Goal: Book appointment/travel/reservation

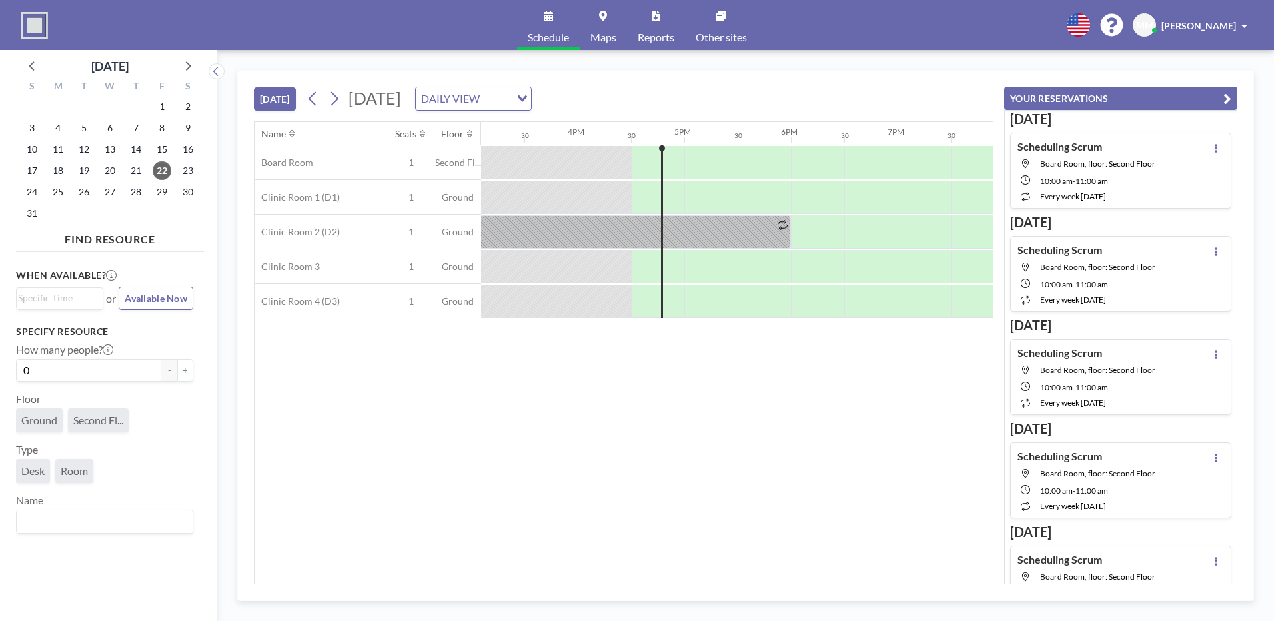
scroll to position [0, 1706]
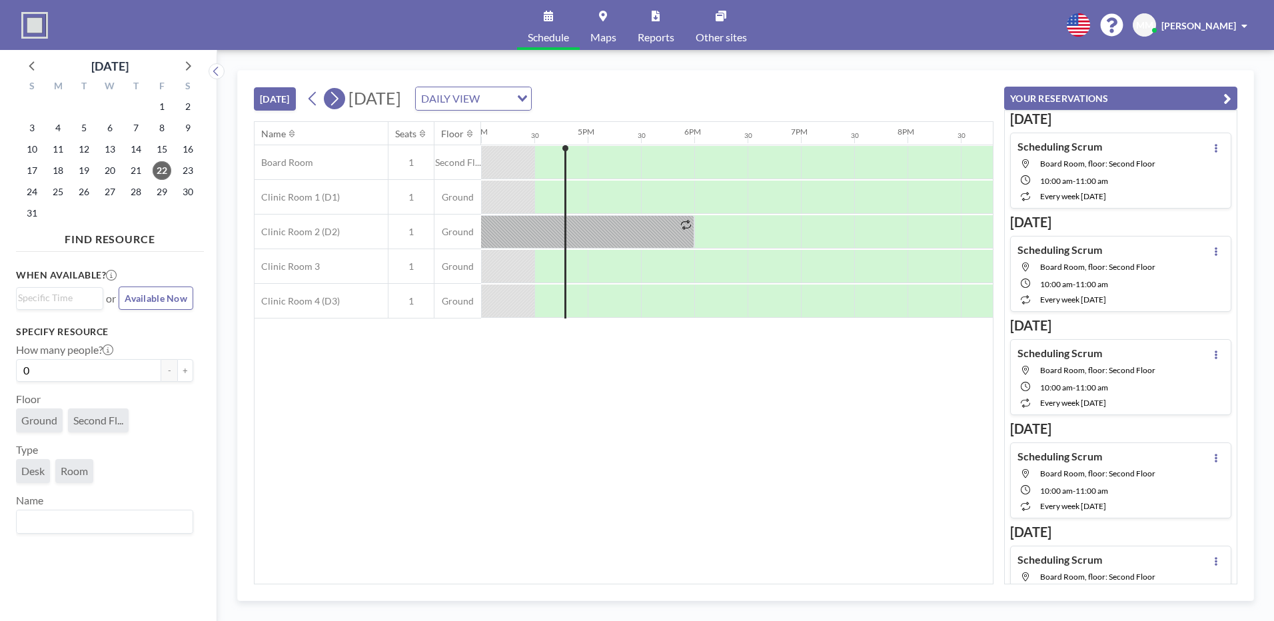
click at [340, 93] on icon at bounding box center [334, 99] width 13 height 20
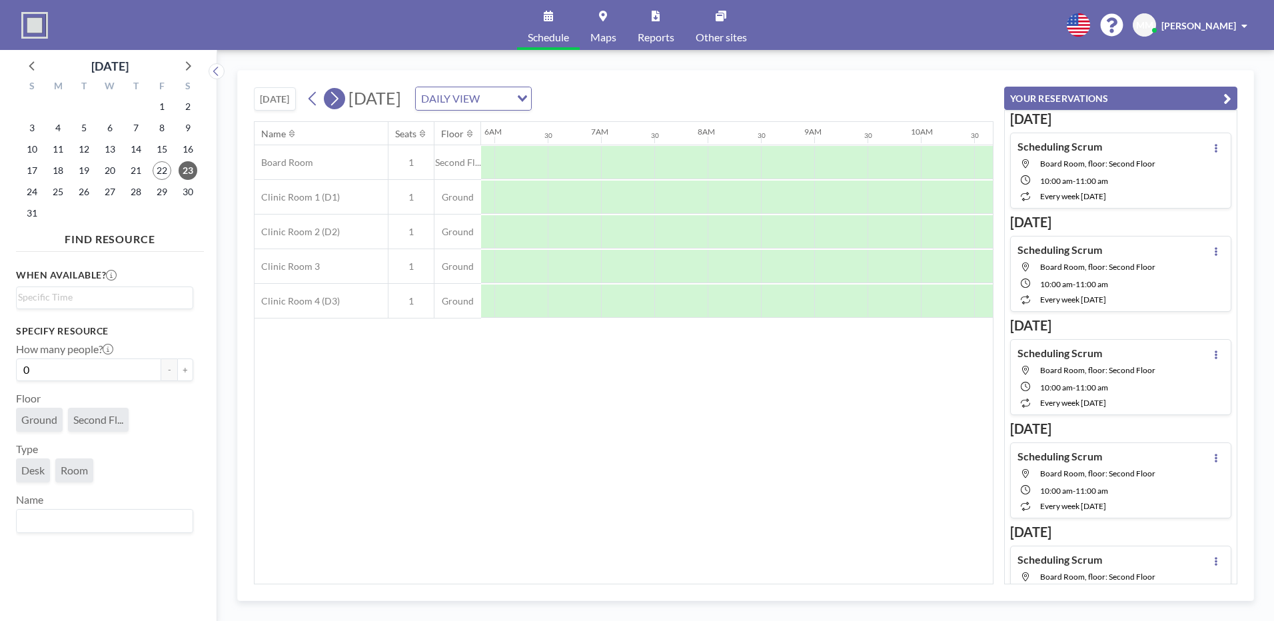
scroll to position [0, 853]
click at [337, 93] on icon at bounding box center [334, 99] width 13 height 20
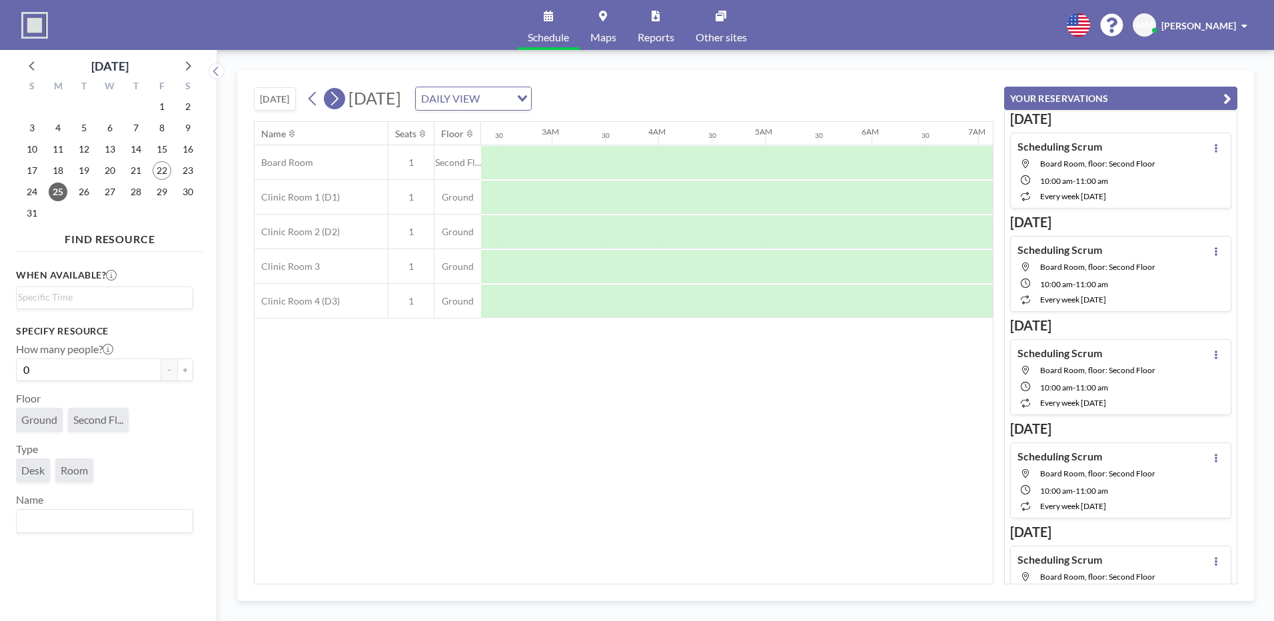
click at [337, 93] on icon at bounding box center [334, 99] width 13 height 20
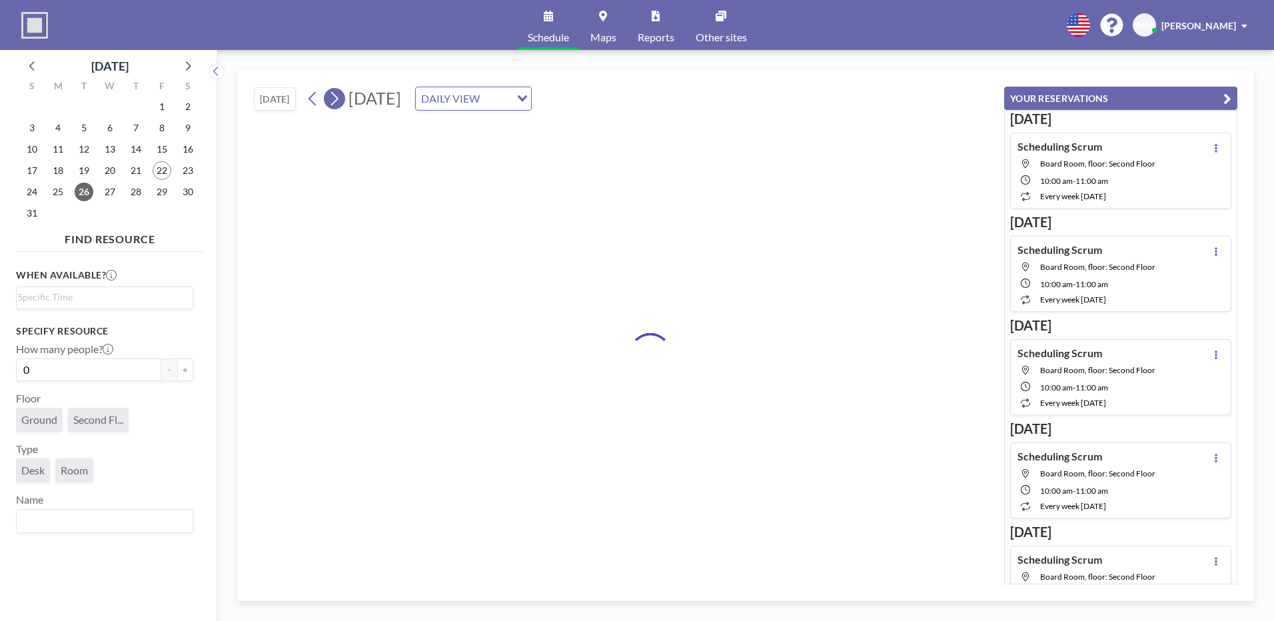
click at [337, 93] on icon at bounding box center [334, 99] width 13 height 20
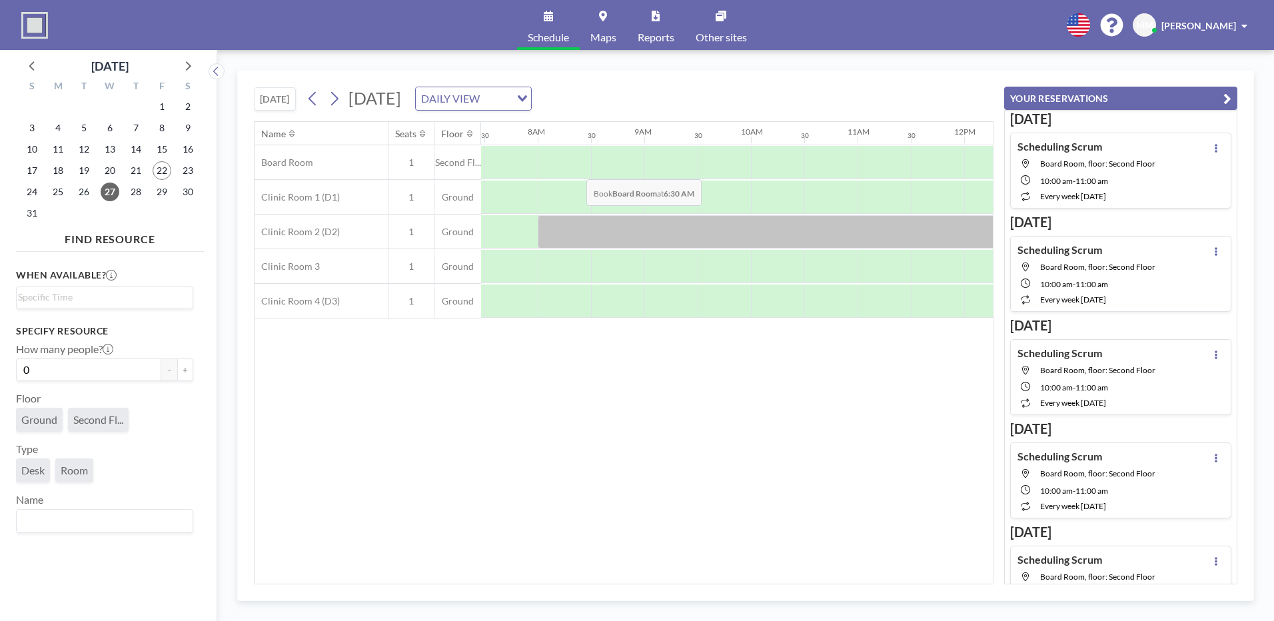
scroll to position [0, 800]
click at [494, 582] on div "[DATE] [DATE] DAILY VIEW Loading... Name Seats Floor 12AM 30 1AM 30 2AM 30 3AM …" at bounding box center [745, 335] width 1017 height 531
click at [611, 140] on div "12PM" at bounding box center [599, 133] width 53 height 23
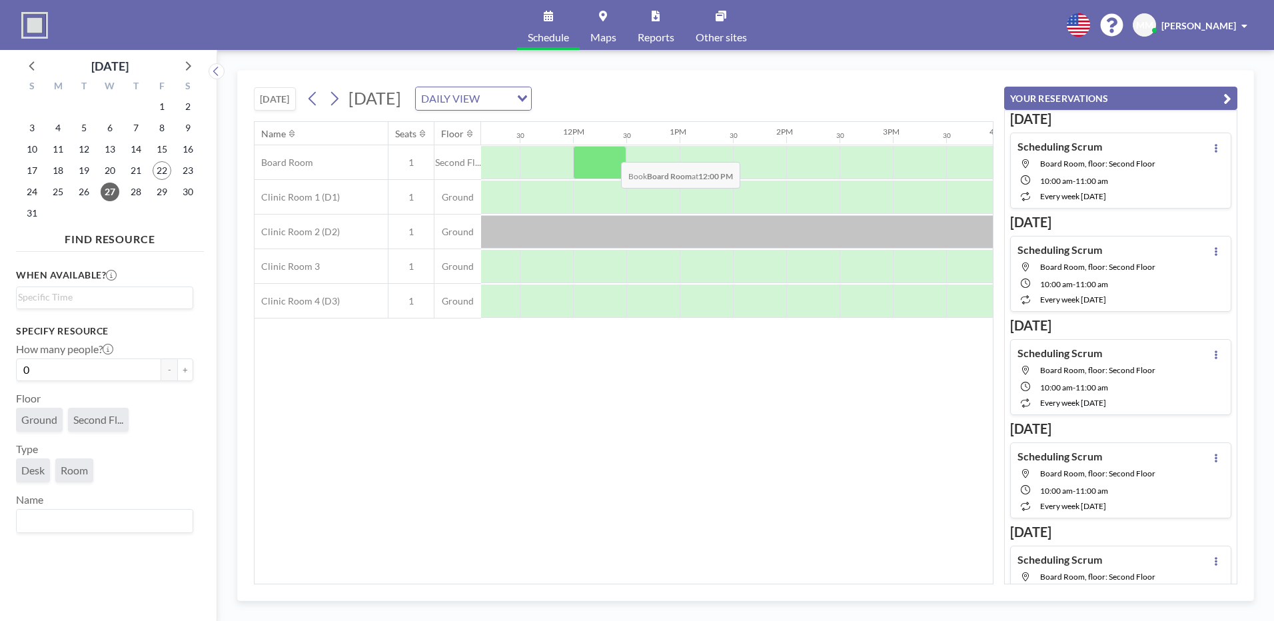
click at [609, 157] on div at bounding box center [599, 162] width 53 height 33
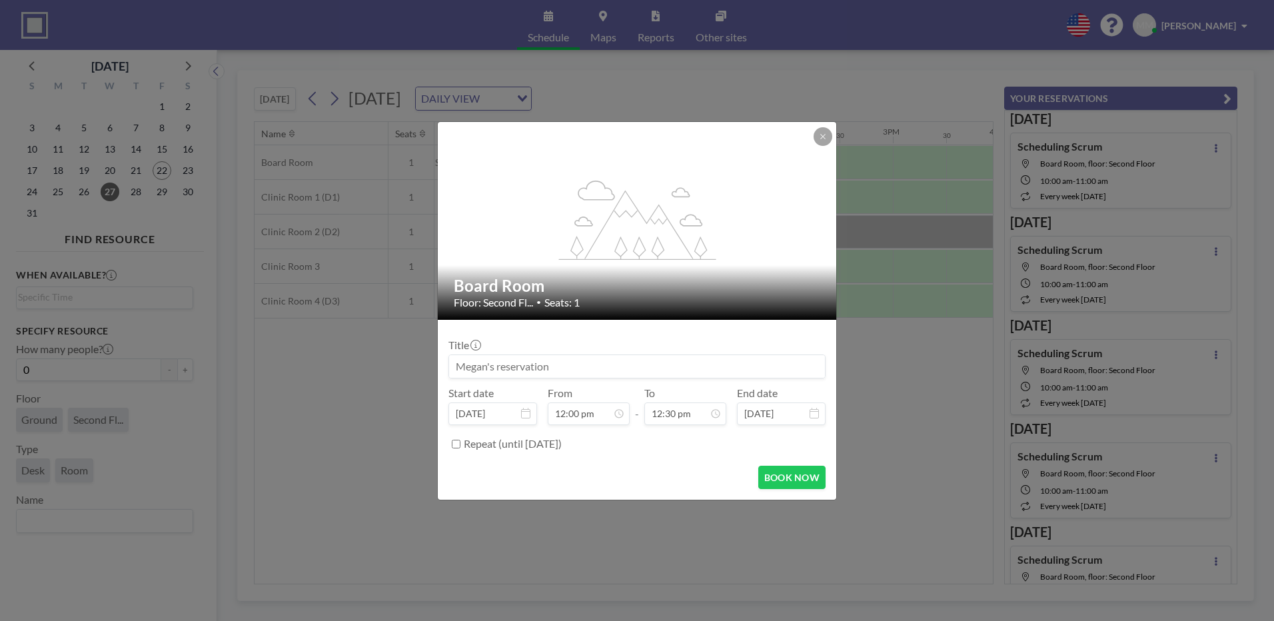
drag, startPoint x: 616, startPoint y: 374, endPoint x: 565, endPoint y: 364, distance: 52.4
click at [565, 364] on input at bounding box center [637, 366] width 376 height 23
type input "n"
click at [796, 482] on button "BOOK NOW" at bounding box center [791, 477] width 67 height 23
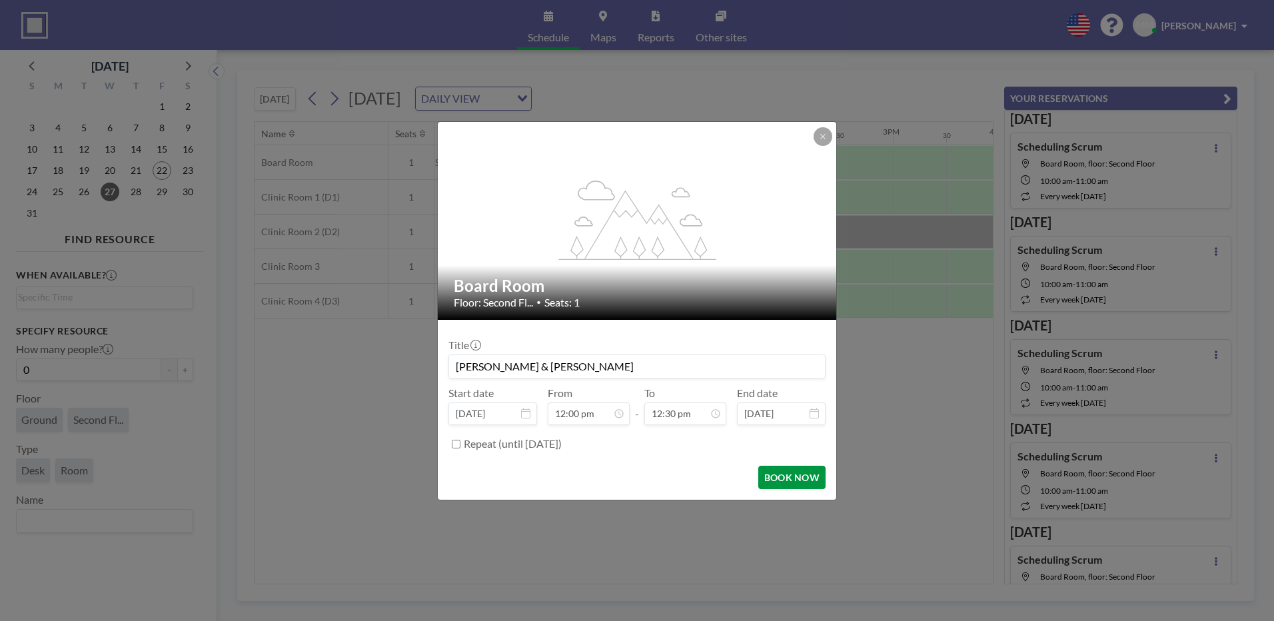
type input "[PERSON_NAME] & [PERSON_NAME]"
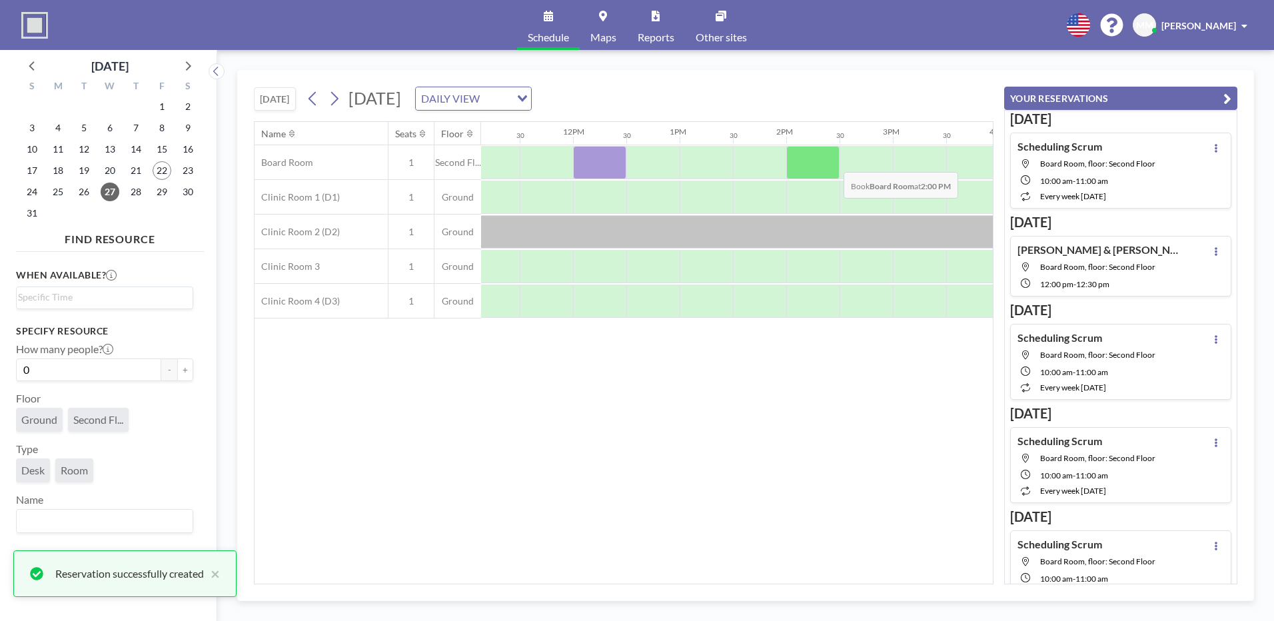
click at [833, 162] on div at bounding box center [812, 162] width 53 height 33
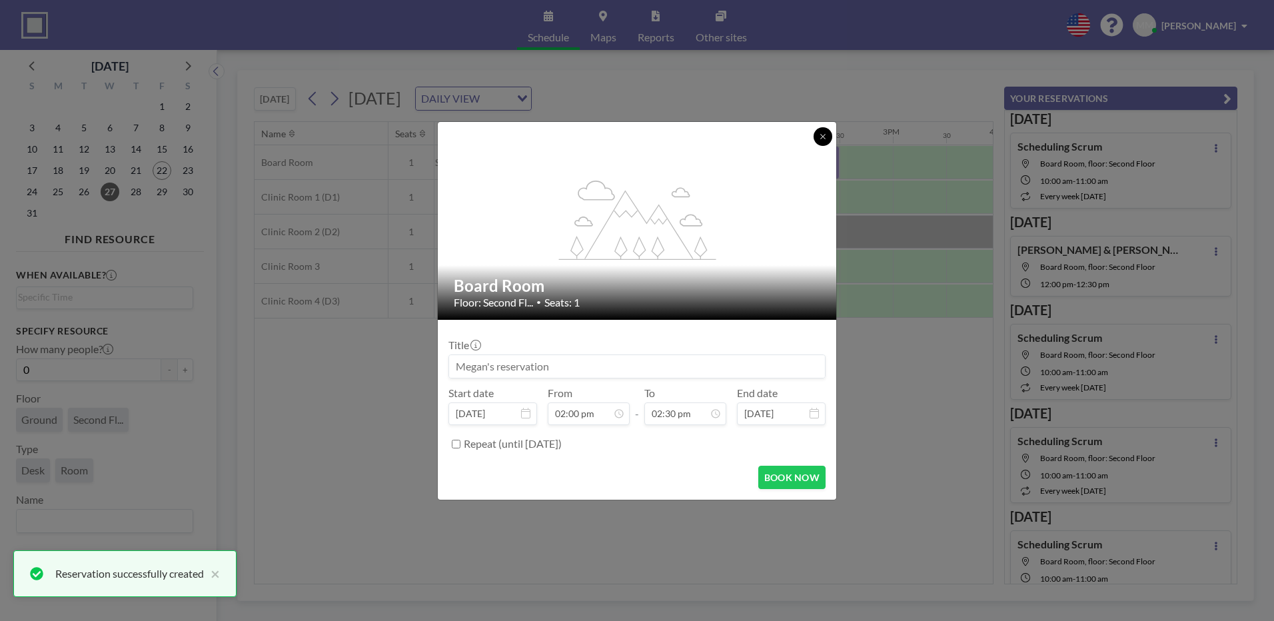
click at [823, 137] on icon at bounding box center [823, 137] width 8 height 8
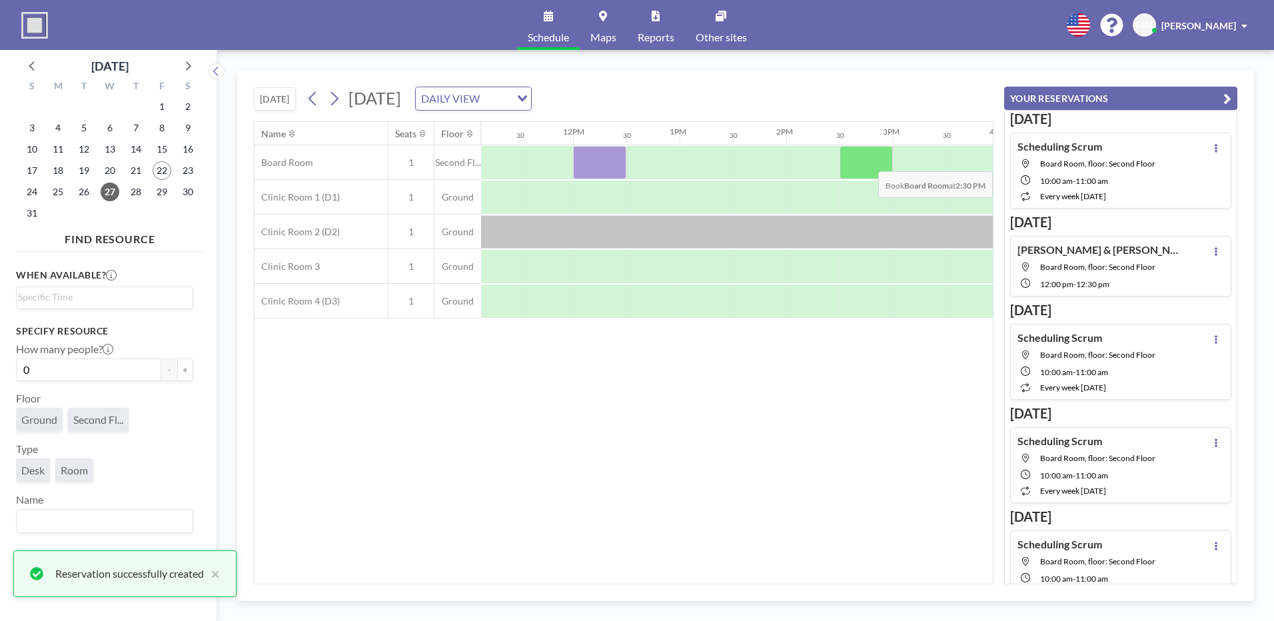
click at [867, 161] on div at bounding box center [866, 162] width 53 height 33
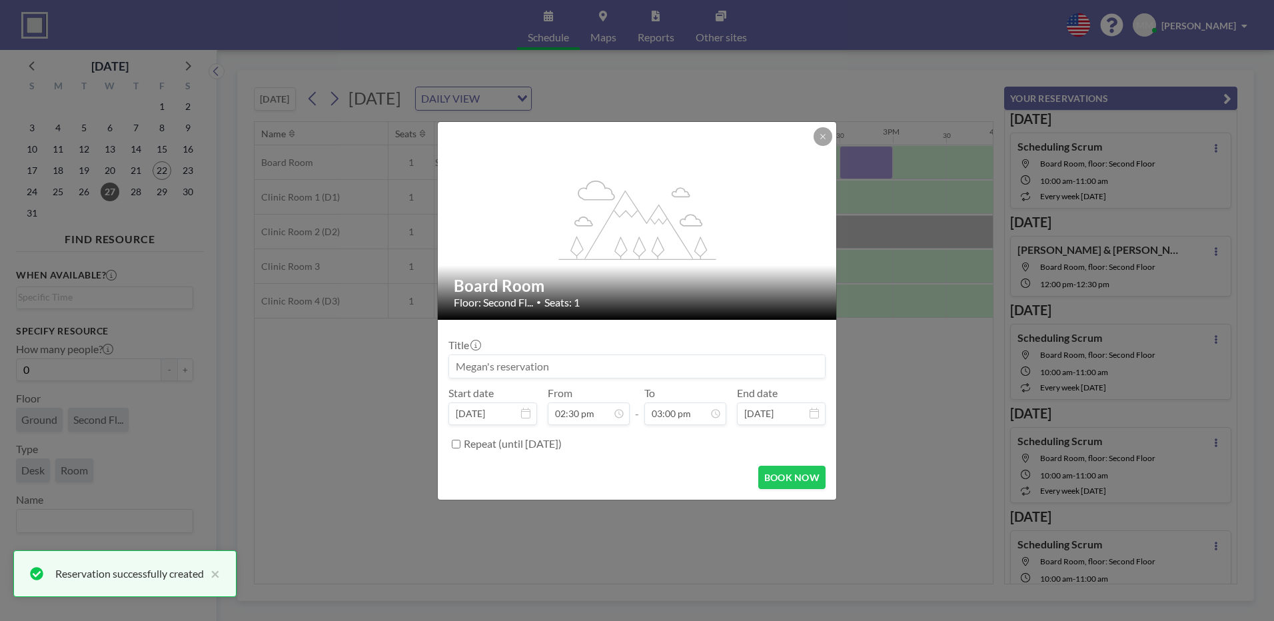
click at [588, 361] on input at bounding box center [637, 366] width 376 height 23
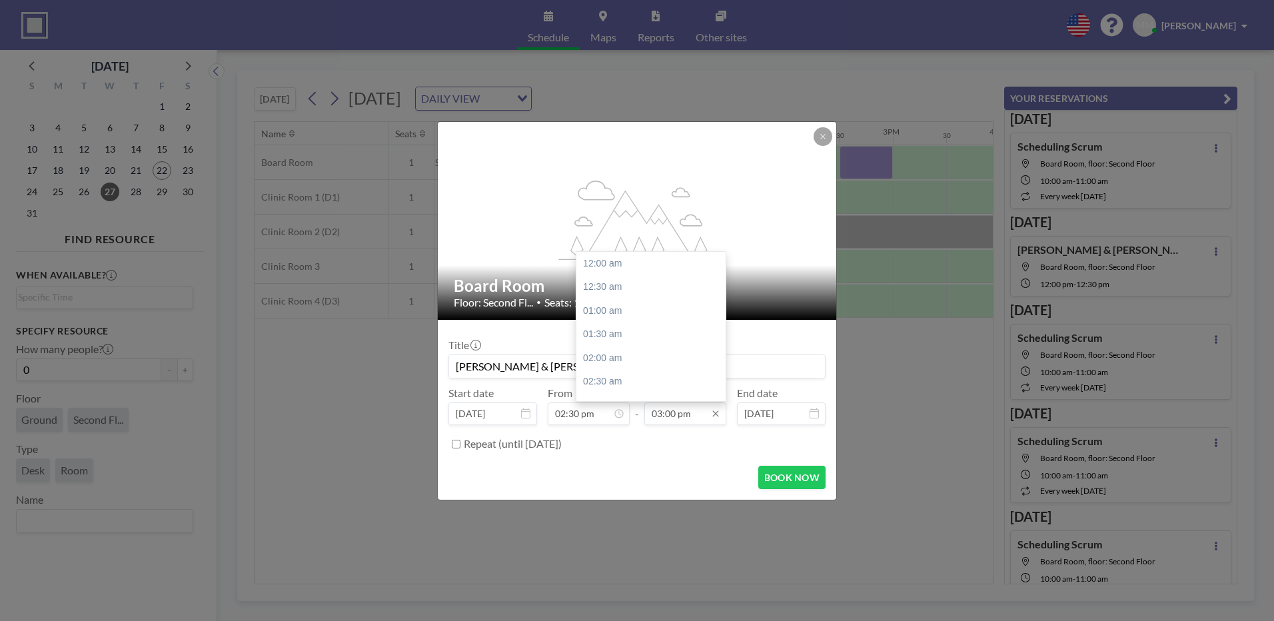
scroll to position [712, 0]
click at [659, 412] on input "03:00 pm" at bounding box center [685, 413] width 82 height 23
click at [619, 292] on div "03:30 pm" at bounding box center [654, 287] width 156 height 24
type input "[PERSON_NAME] & [PERSON_NAME]"
type input "03:30 pm"
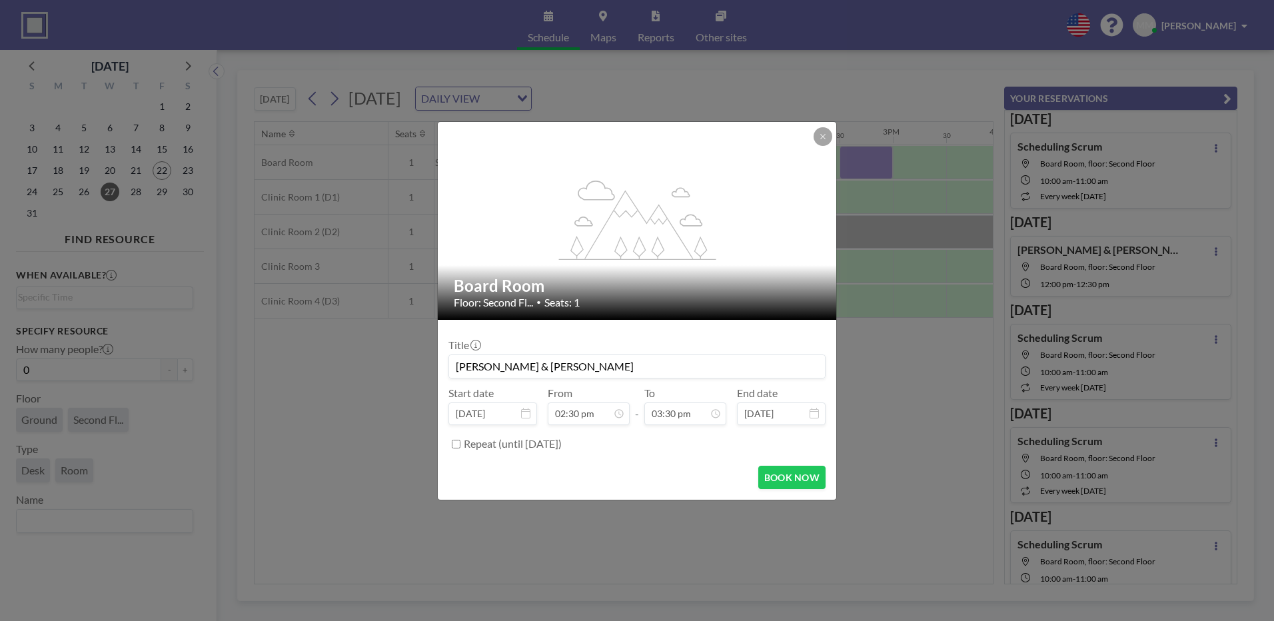
drag, startPoint x: 800, startPoint y: 476, endPoint x: 776, endPoint y: 450, distance: 35.4
click at [802, 476] on button "BOOK NOW" at bounding box center [791, 477] width 67 height 23
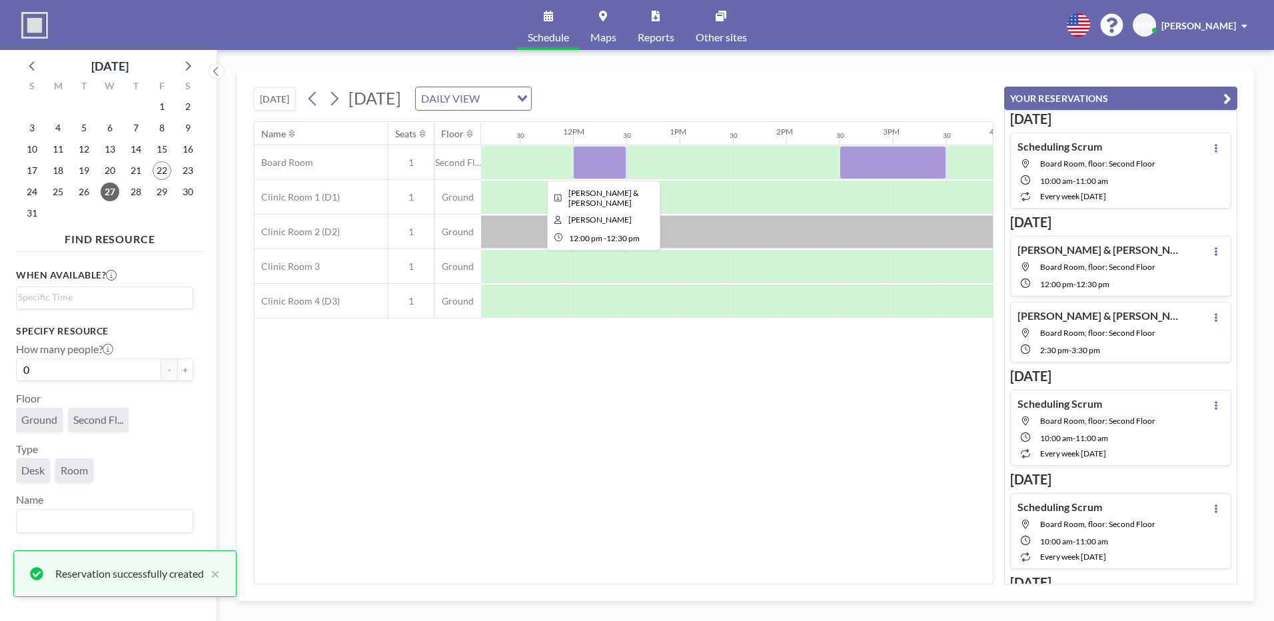
click at [577, 151] on div at bounding box center [599, 162] width 53 height 33
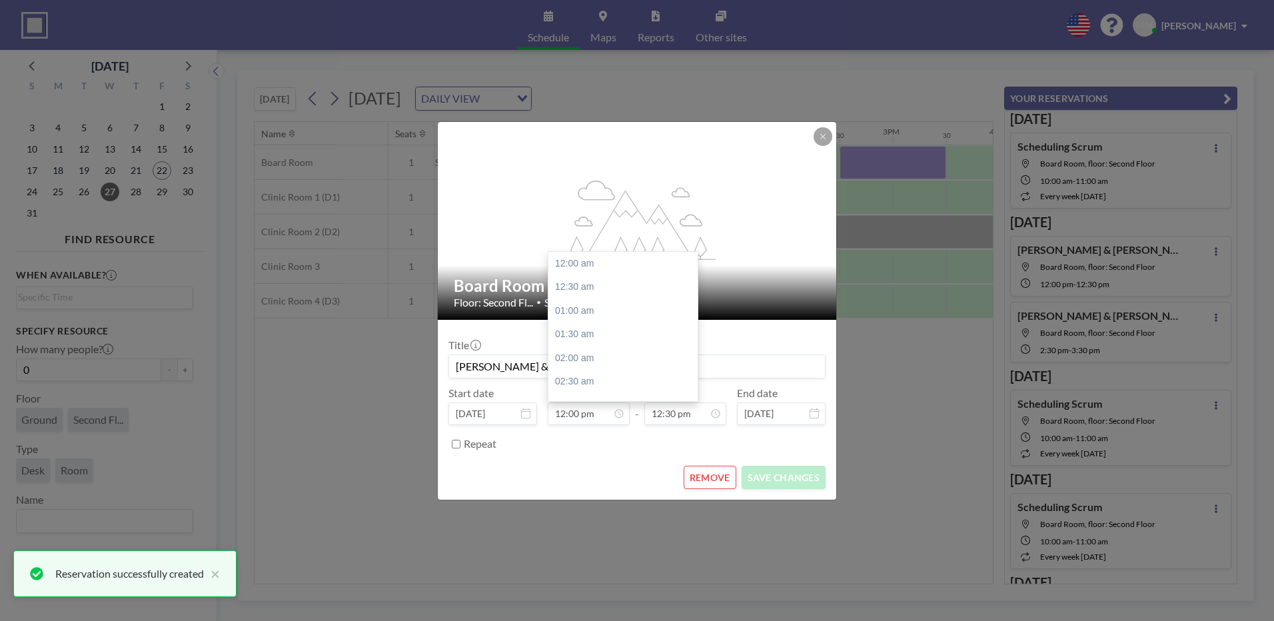
scroll to position [569, 0]
click at [824, 137] on icon at bounding box center [822, 136] width 5 height 5
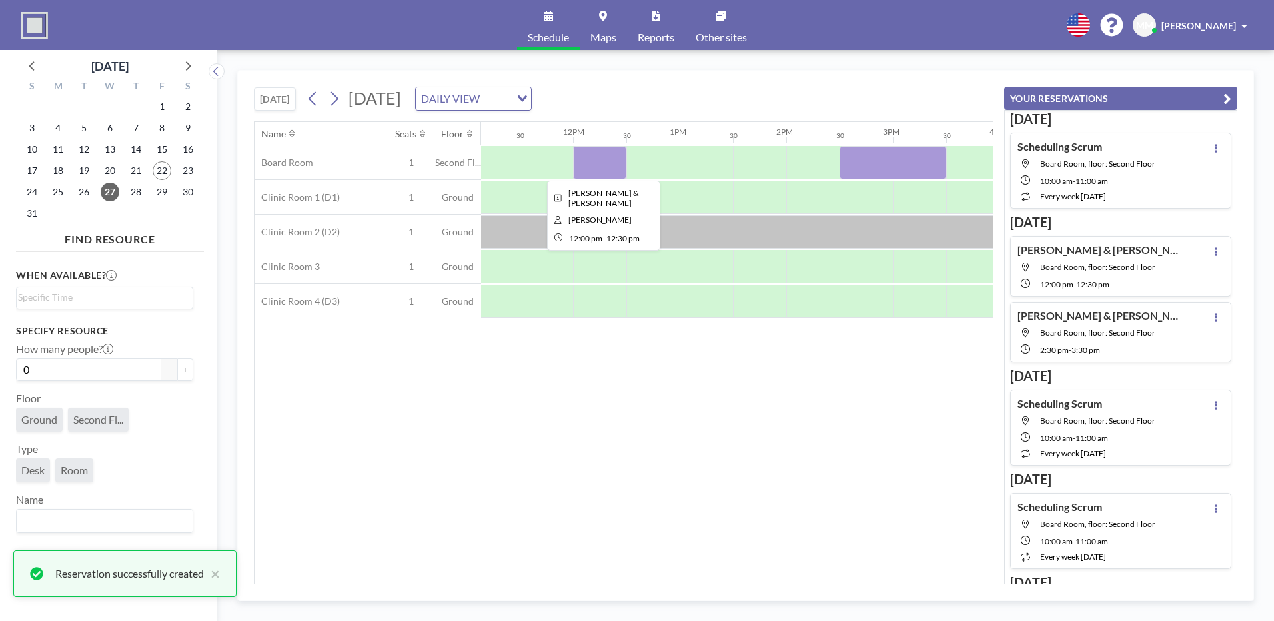
click at [612, 168] on div at bounding box center [599, 162] width 53 height 33
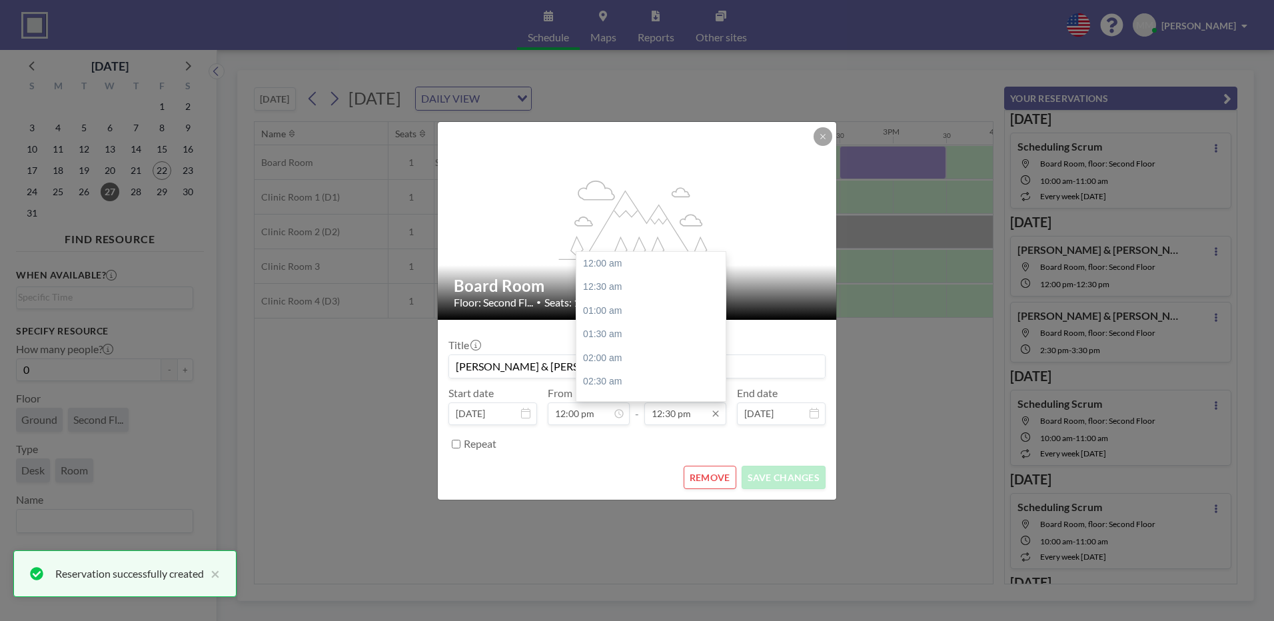
click at [692, 414] on input "12:30 pm" at bounding box center [685, 413] width 82 height 23
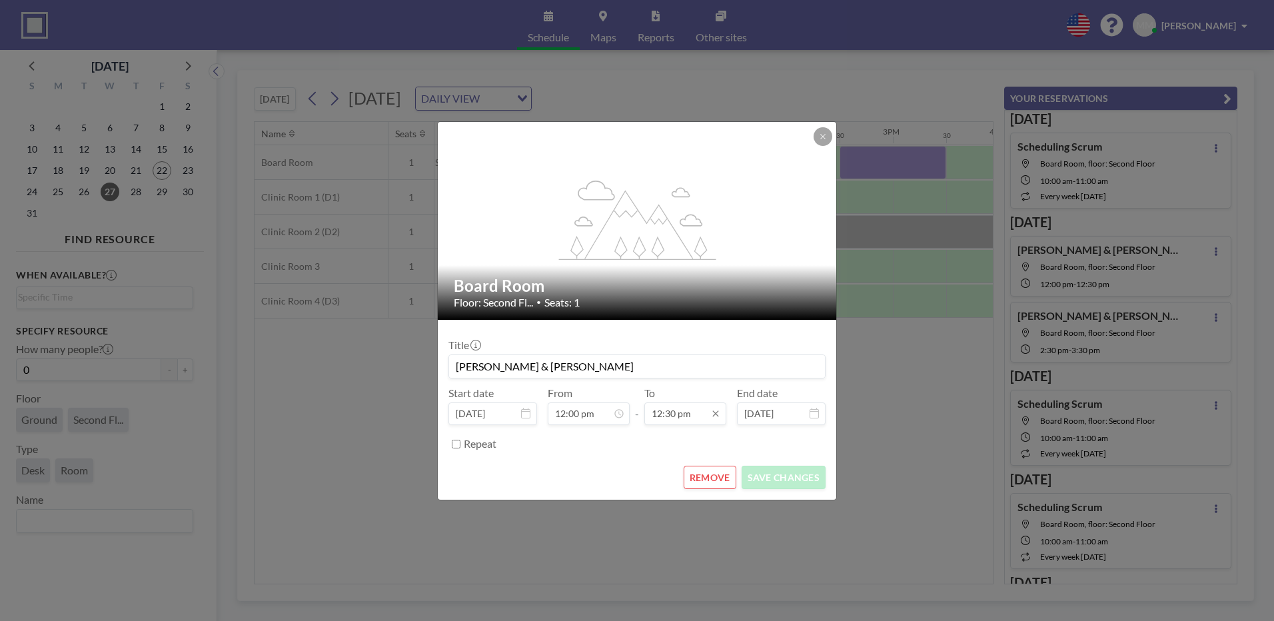
scroll to position [0, 0]
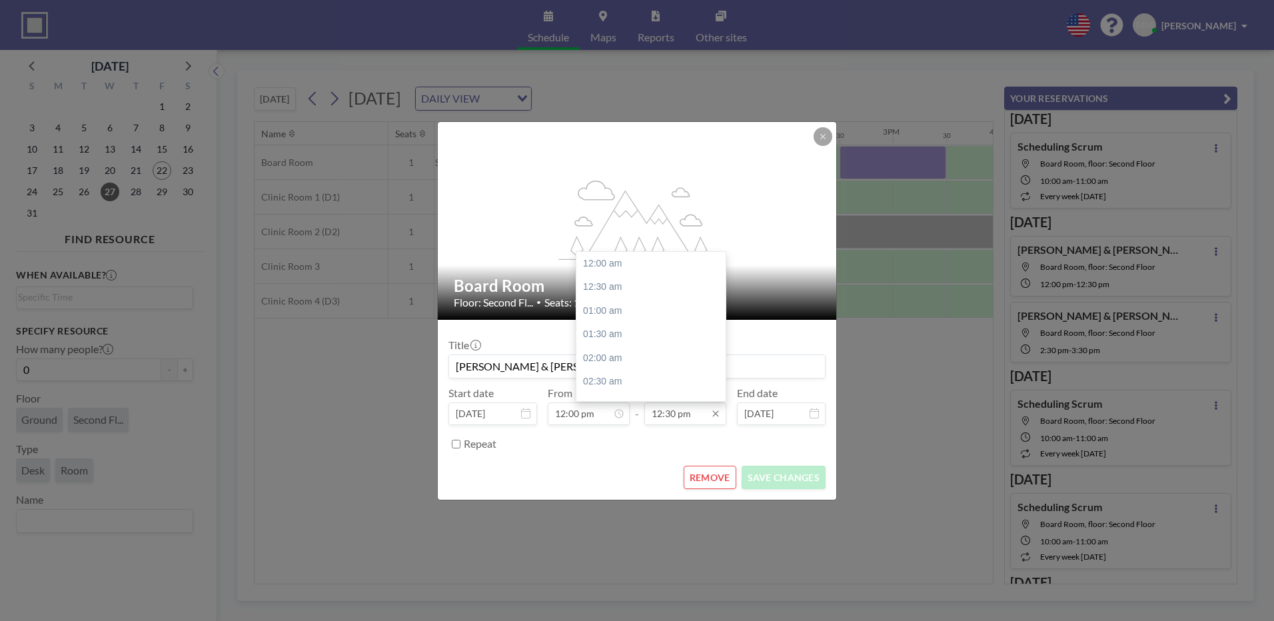
click at [662, 419] on input "12:30 pm" at bounding box center [685, 413] width 82 height 23
click at [601, 288] on div "01:00 pm" at bounding box center [654, 287] width 156 height 24
type input "01:00 pm"
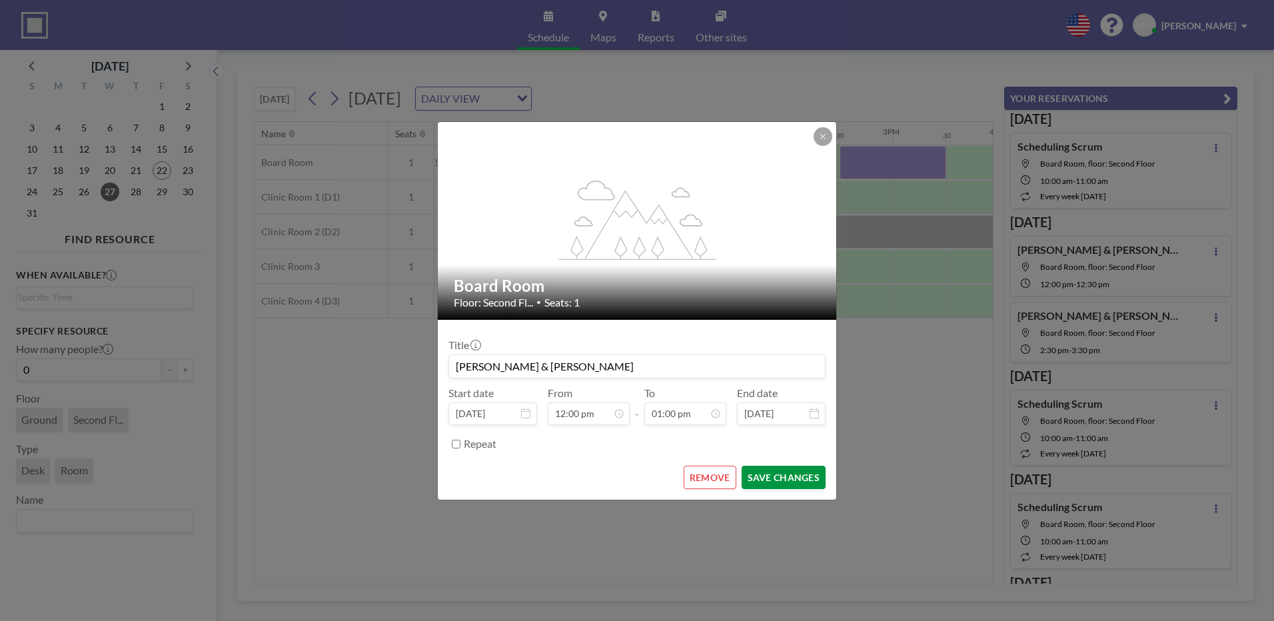
scroll to position [616, 0]
click at [770, 478] on button "SAVE CHANGES" at bounding box center [784, 477] width 84 height 23
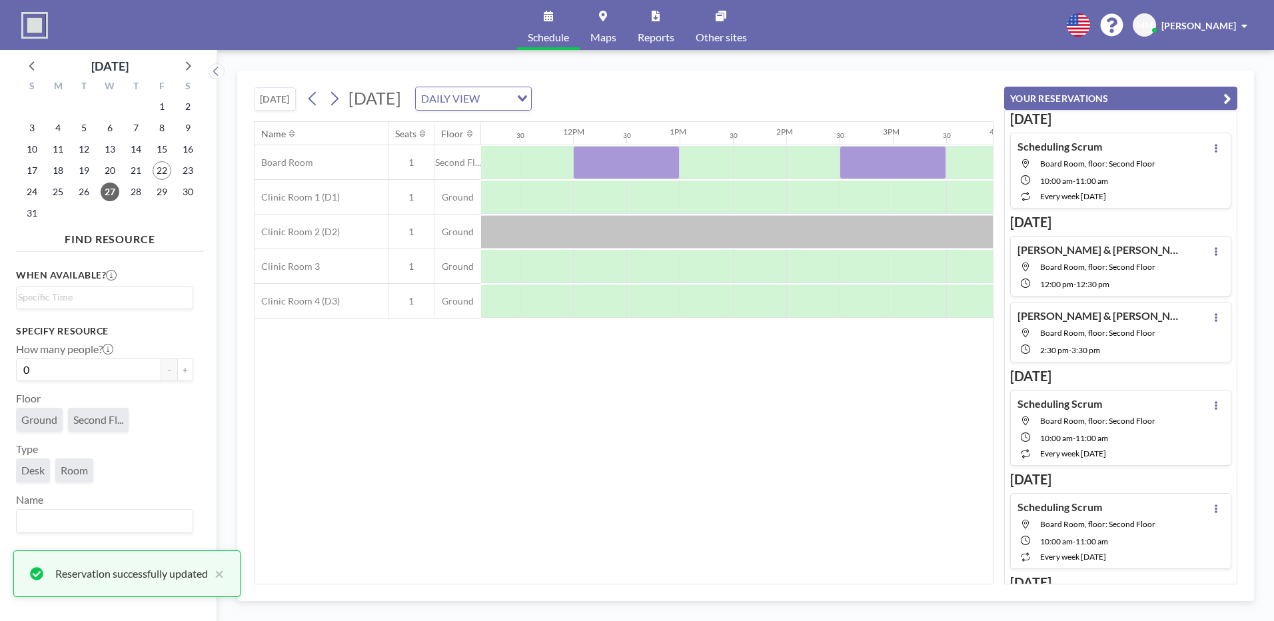
click at [818, 480] on div "Name Seats Floor 12AM 30 1AM 30 2AM 30 3AM 30 4AM 30 5AM 30 6AM 30 7AM 30 8AM 3…" at bounding box center [624, 353] width 738 height 462
